Goal: Transaction & Acquisition: Purchase product/service

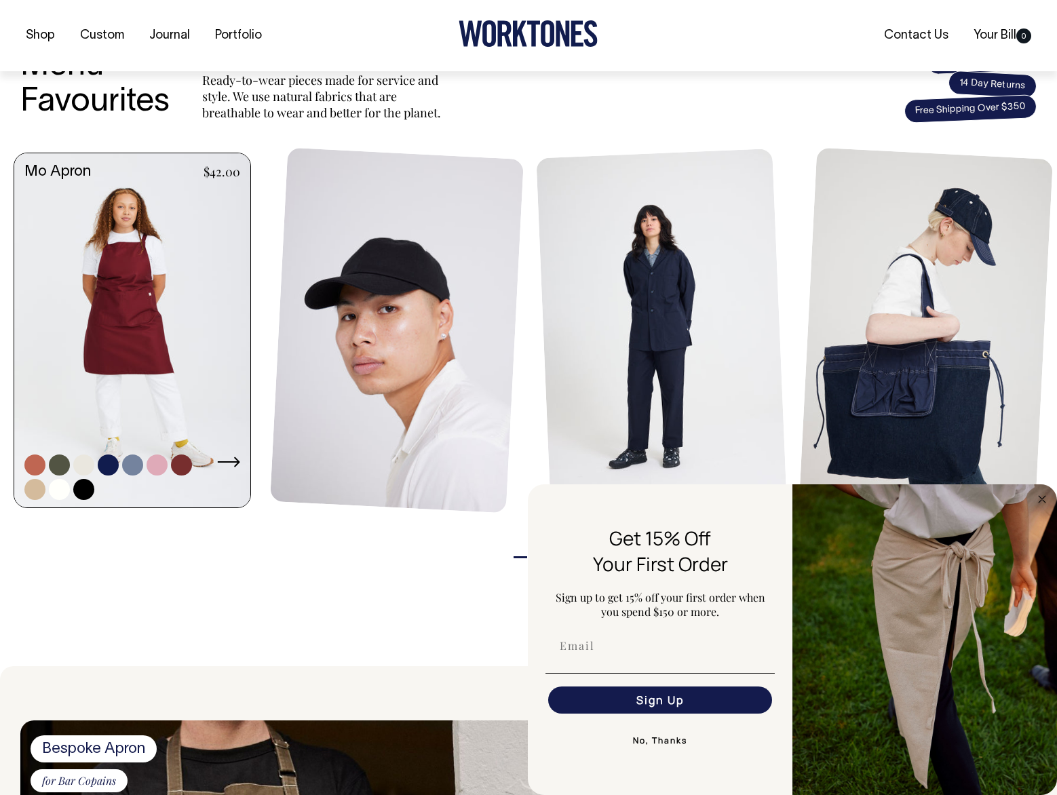
scroll to position [533, 0]
click at [120, 265] on link at bounding box center [132, 331] width 236 height 357
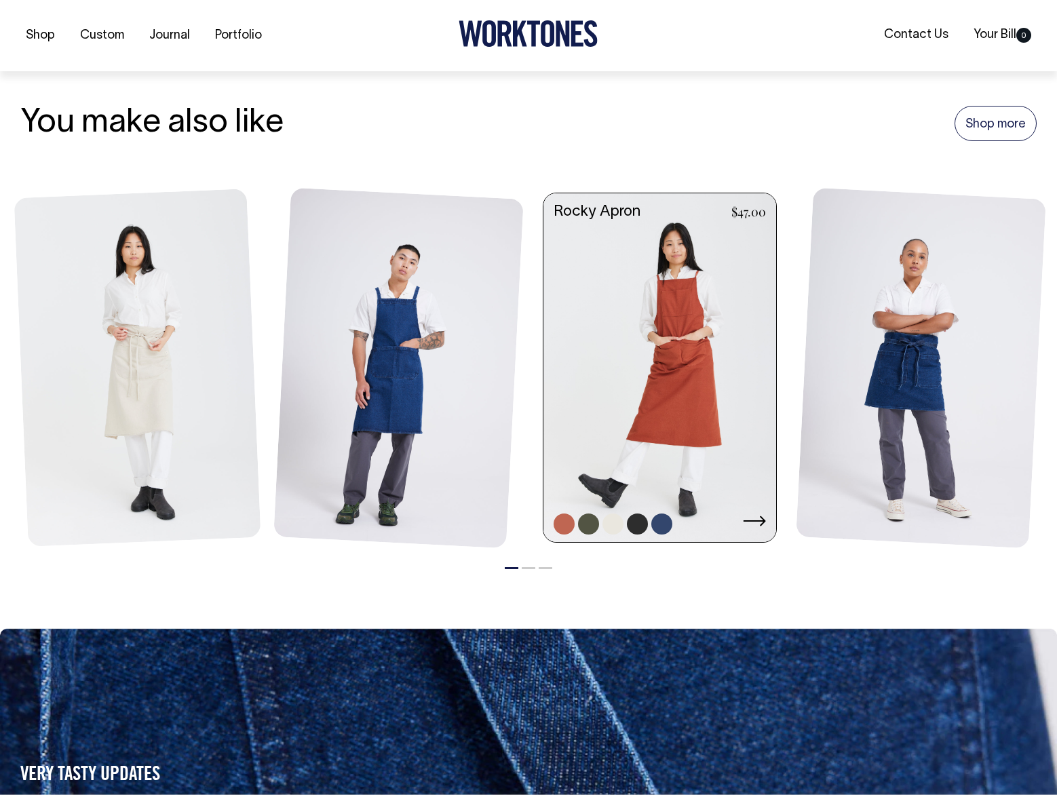
scroll to position [1422, 0]
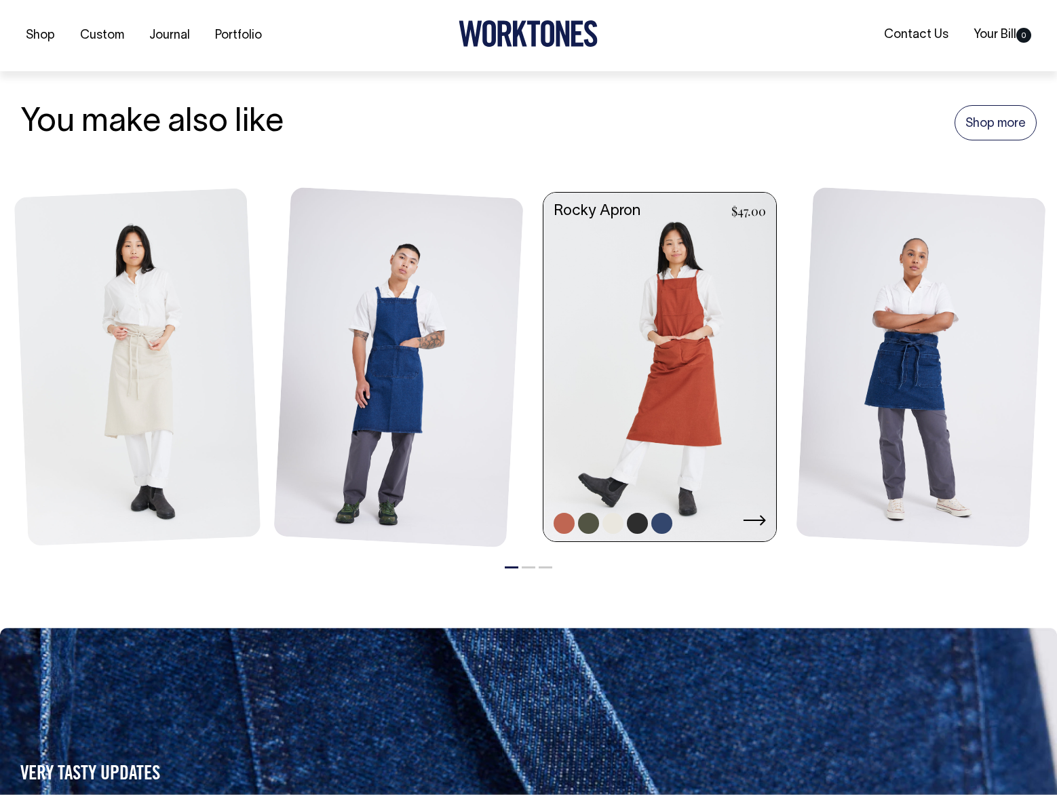
click at [653, 366] on link at bounding box center [659, 368] width 233 height 351
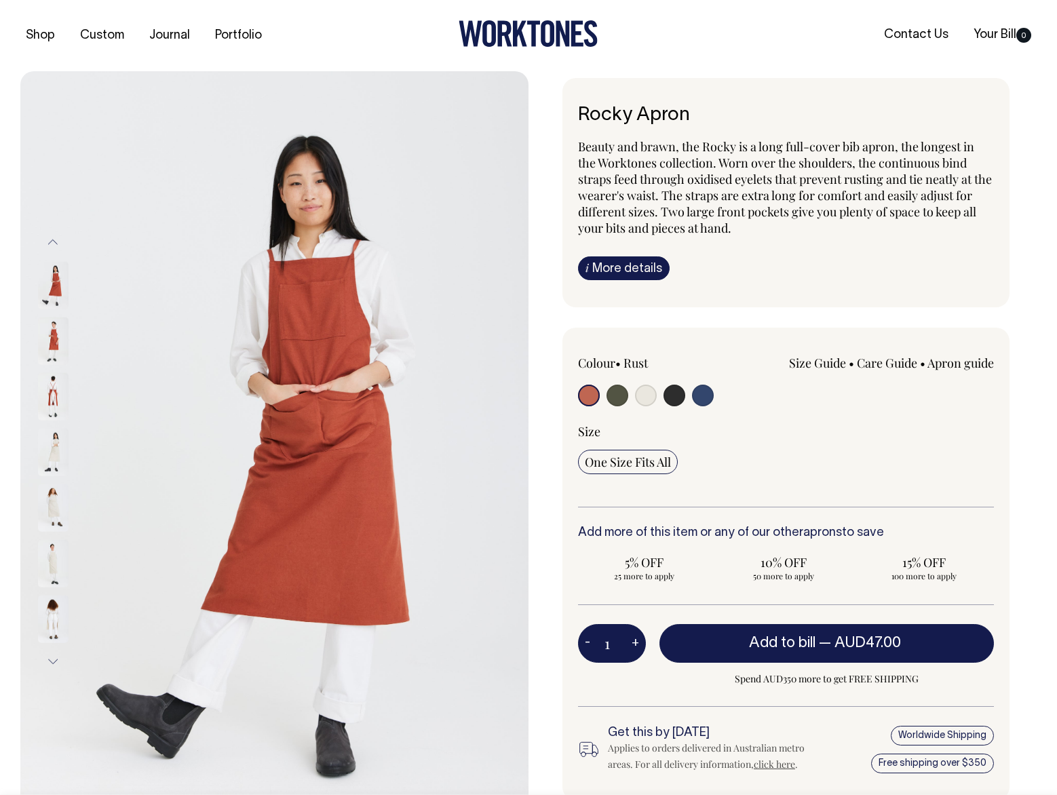
click at [58, 505] on img at bounding box center [53, 507] width 31 height 47
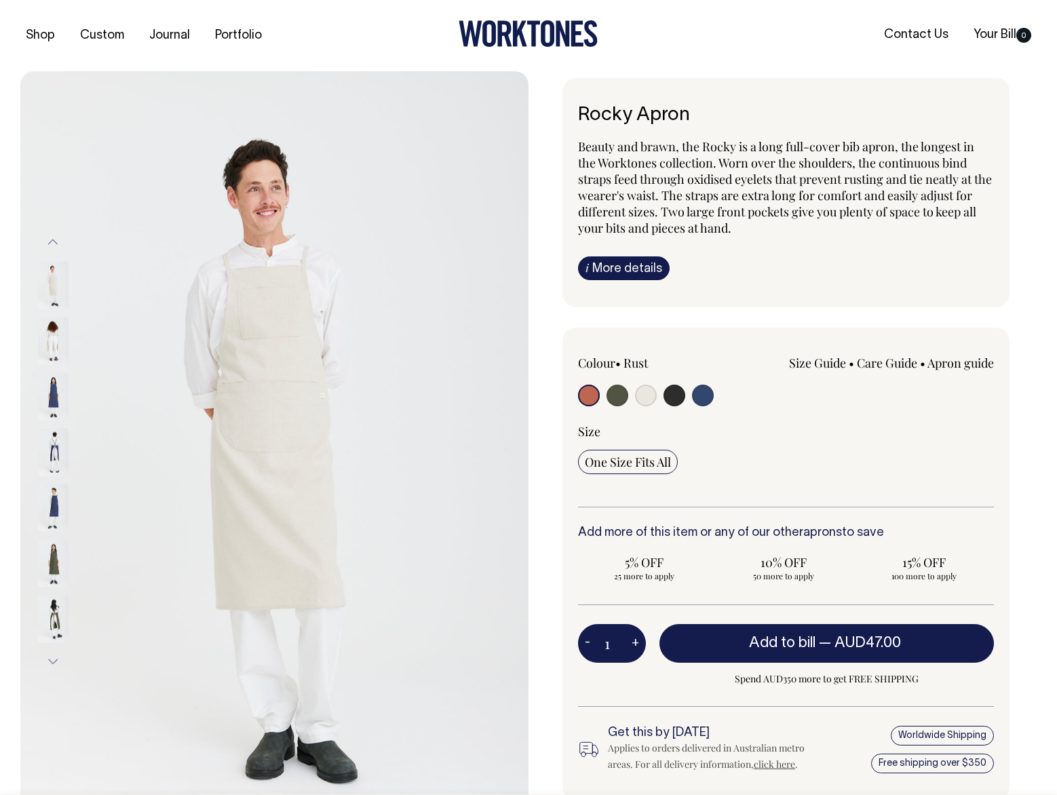
click at [49, 558] on img at bounding box center [53, 562] width 31 height 47
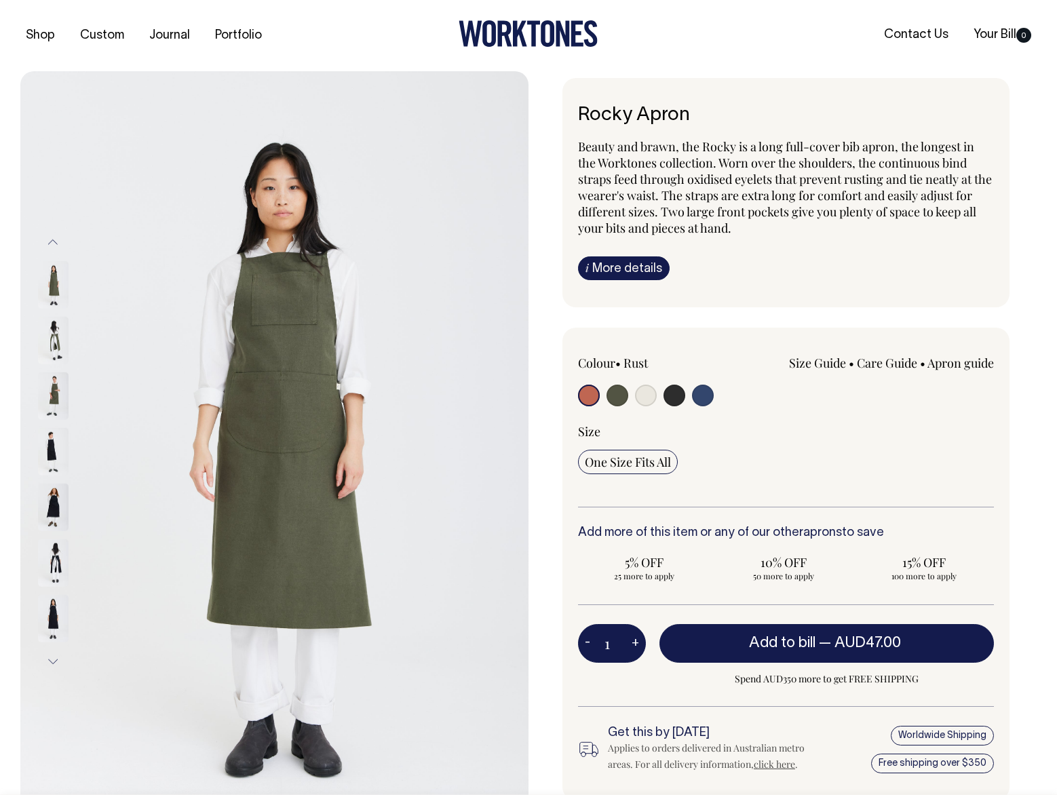
click at [52, 613] on img at bounding box center [53, 618] width 31 height 47
